Goal: Book appointment/travel/reservation

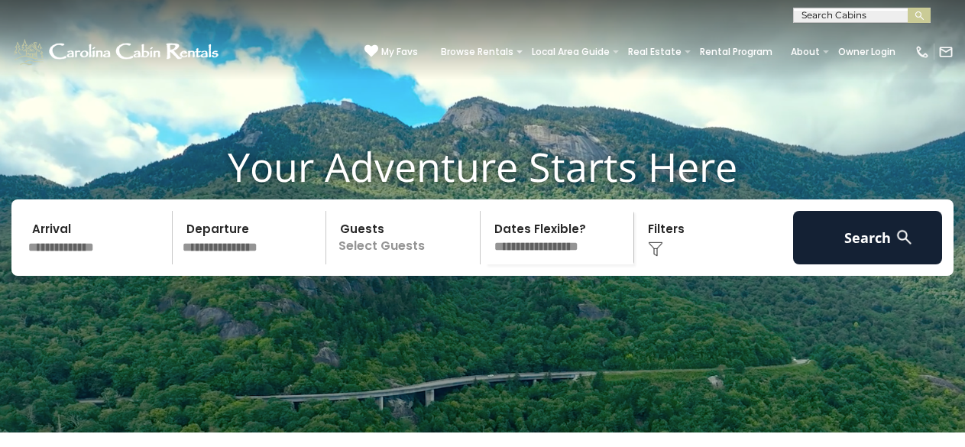
scroll to position [56, 0]
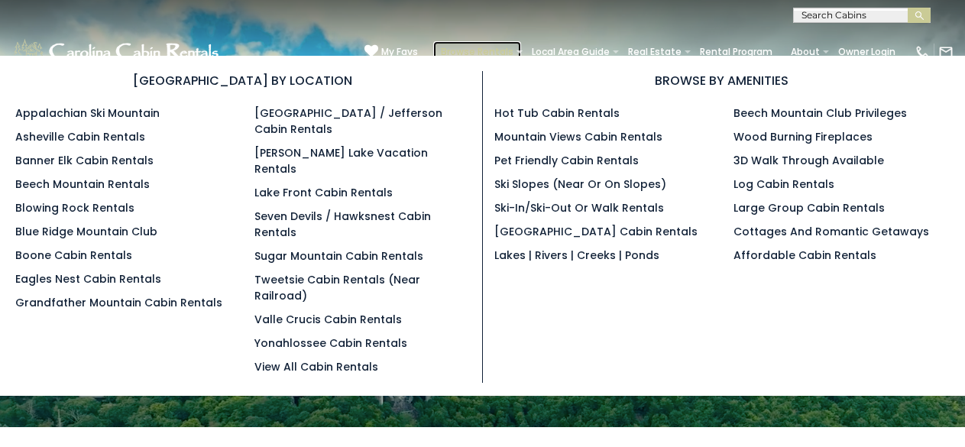
click at [452, 48] on link "Browse Rentals" at bounding box center [477, 51] width 88 height 21
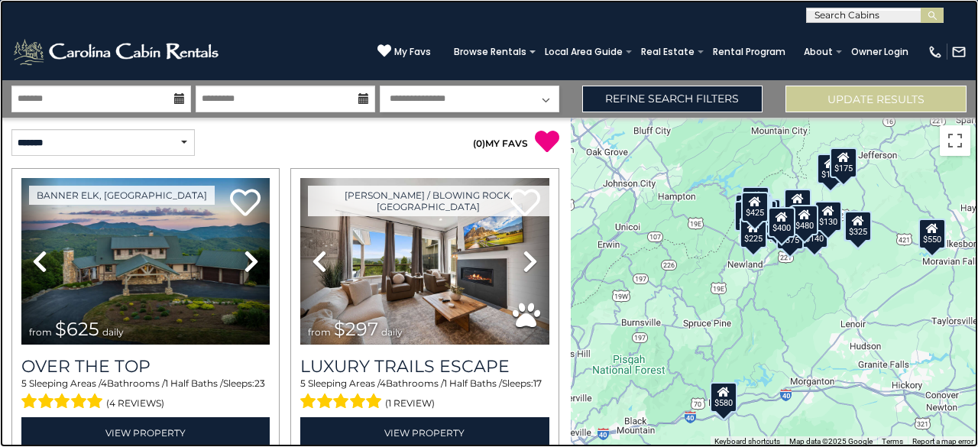
click at [242, 54] on link at bounding box center [489, 223] width 978 height 447
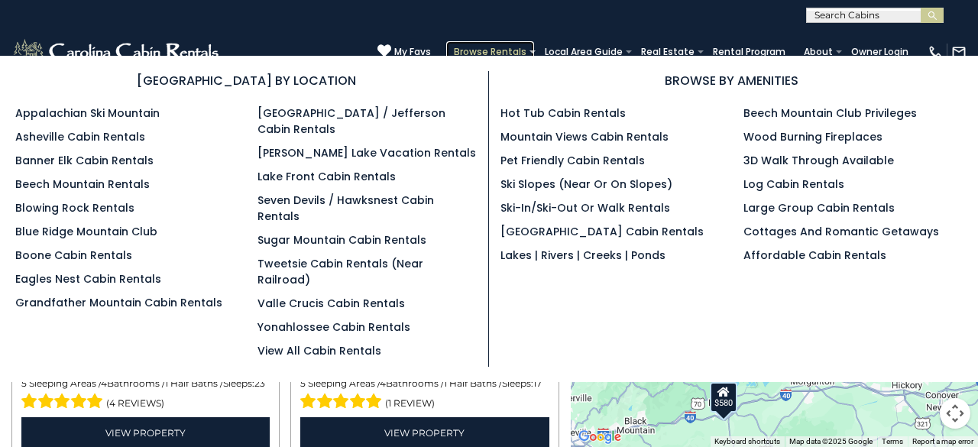
click at [463, 44] on link "Browse Rentals" at bounding box center [490, 51] width 88 height 21
